Goal: Obtain resource: Download file/media

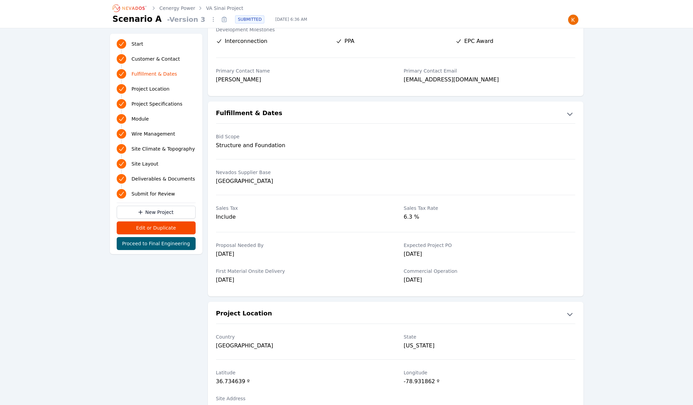
scroll to position [147, 0]
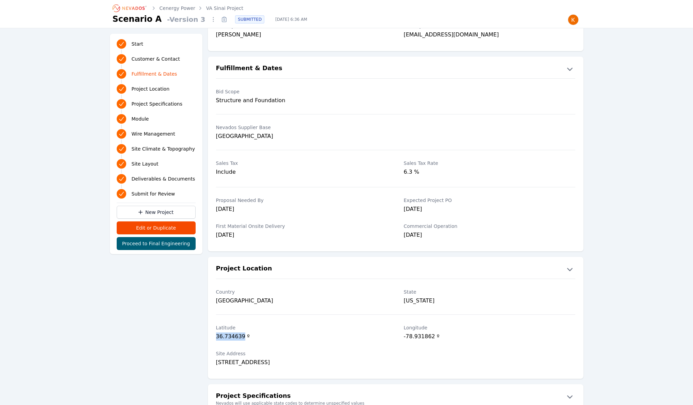
drag, startPoint x: 216, startPoint y: 336, endPoint x: 244, endPoint y: 337, distance: 27.2
click at [244, 337] on div "36.734639 º" at bounding box center [302, 337] width 172 height 10
copy div "36.734639"
drag, startPoint x: 404, startPoint y: 336, endPoint x: 433, endPoint y: 335, distance: 29.6
click at [433, 335] on div "-78.931862 º" at bounding box center [490, 337] width 172 height 10
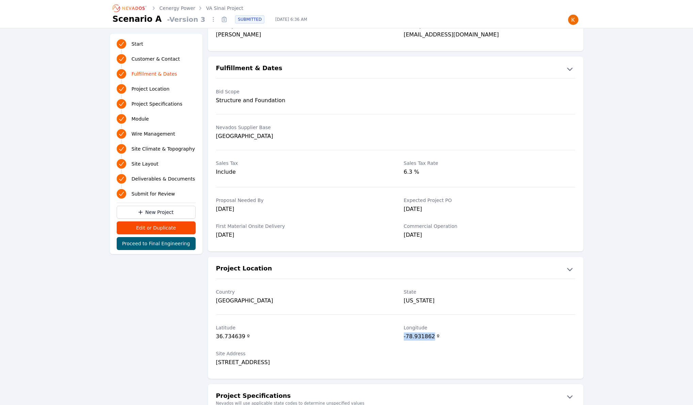
copy div "-78.931862"
drag, startPoint x: 244, startPoint y: 338, endPoint x: 213, endPoint y: 335, distance: 31.4
click at [213, 335] on div "[GEOGRAPHIC_DATA] º" at bounding box center [396, 333] width 376 height 26
copy div "36.734639"
drag, startPoint x: 403, startPoint y: 336, endPoint x: 433, endPoint y: 335, distance: 30.0
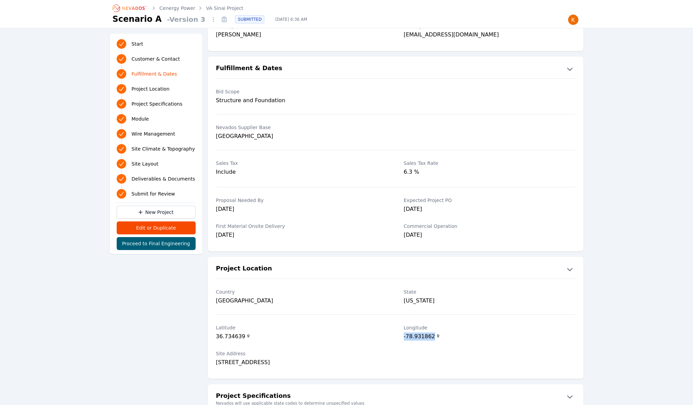
click at [433, 335] on div "[GEOGRAPHIC_DATA] º" at bounding box center [396, 333] width 376 height 26
copy div "-78.931862"
drag, startPoint x: 244, startPoint y: 336, endPoint x: 212, endPoint y: 335, distance: 32.4
click at [212, 335] on div "[GEOGRAPHIC_DATA] º" at bounding box center [396, 333] width 376 height 26
copy div "36.734639"
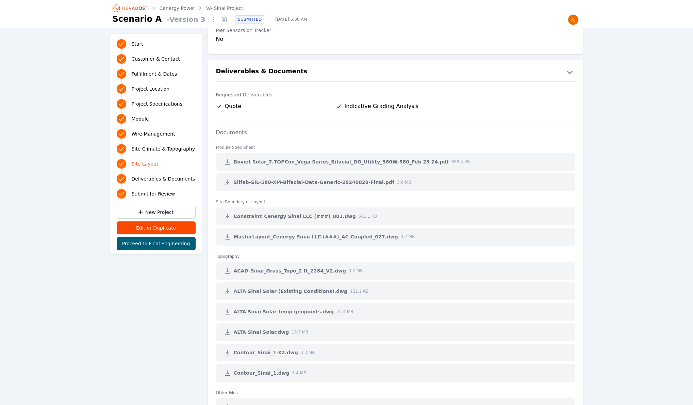
scroll to position [1613, 0]
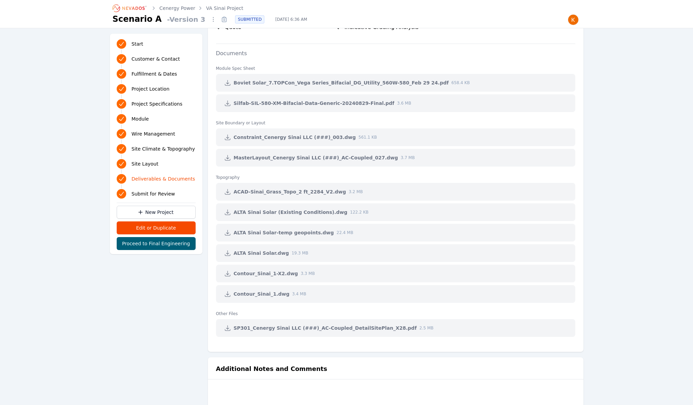
click at [266, 327] on span "SP301_Cenergy Sinai LLC (###)_AC-Coupled_DetailSitePlan_X28.pdf" at bounding box center [325, 327] width 183 height 7
click at [227, 329] on icon at bounding box center [227, 327] width 7 height 7
click at [227, 140] on icon at bounding box center [227, 137] width 5 height 5
click at [226, 328] on icon at bounding box center [227, 327] width 7 height 7
